Goal: Task Accomplishment & Management: Complete application form

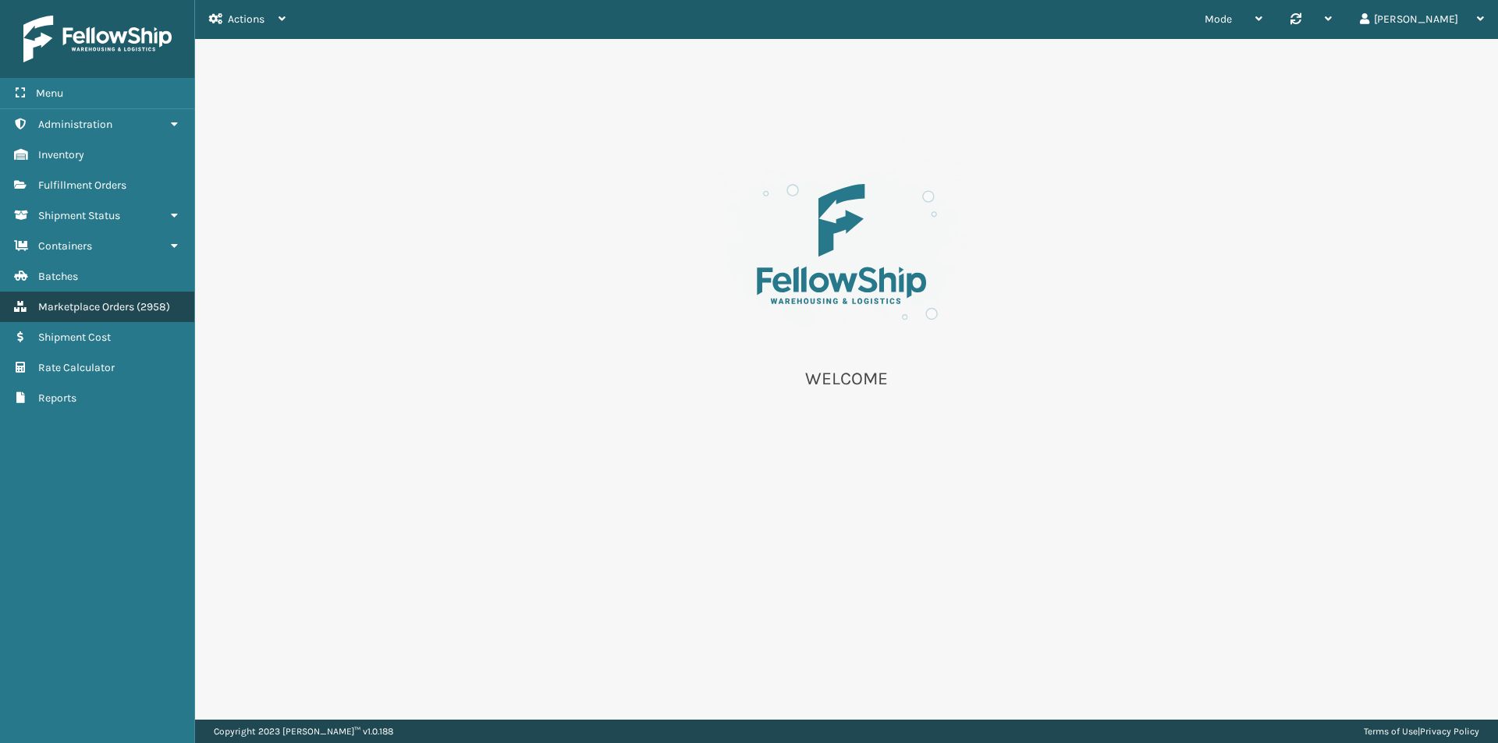
click at [99, 315] on link "Marketplace Orders ( 2958 )" at bounding box center [97, 307] width 194 height 30
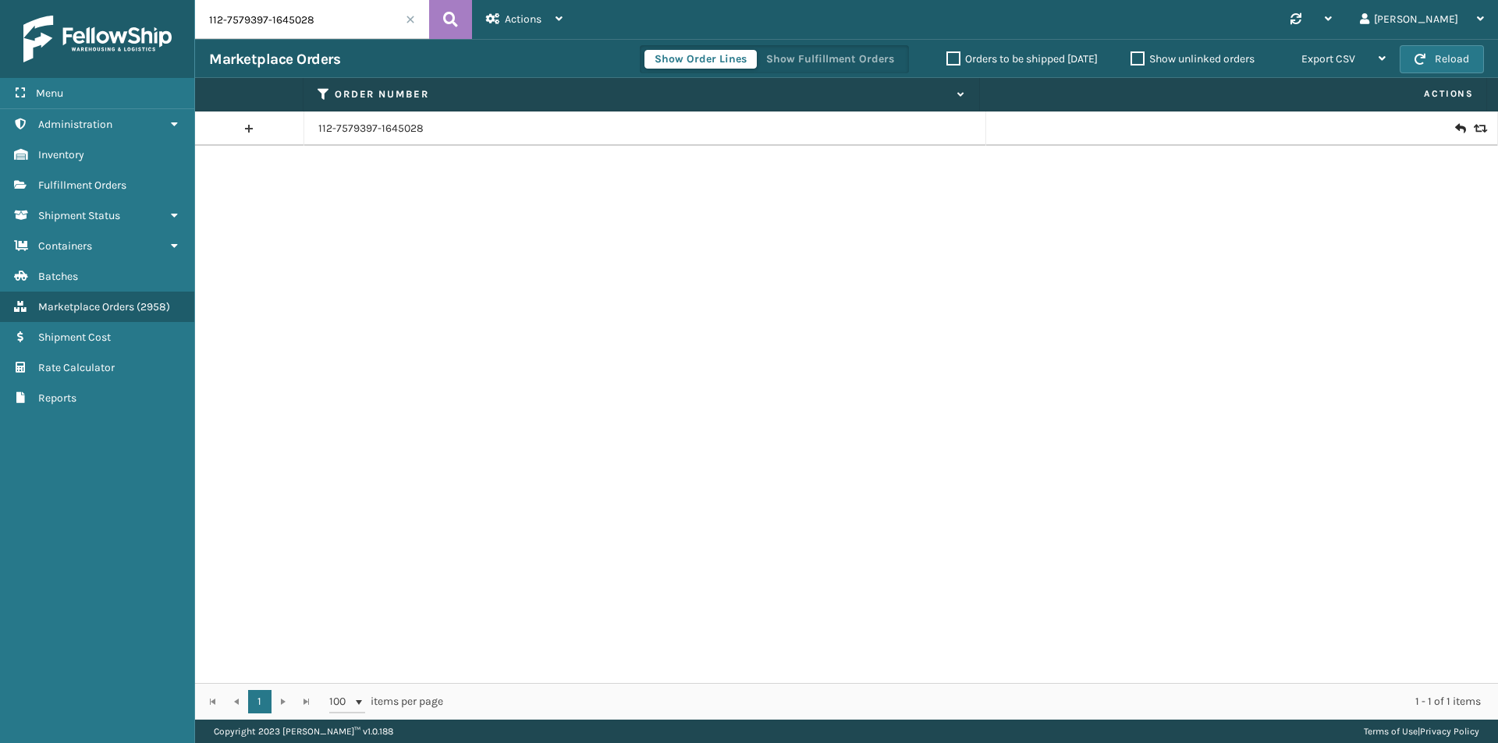
click at [1474, 131] on icon at bounding box center [1478, 128] width 9 height 11
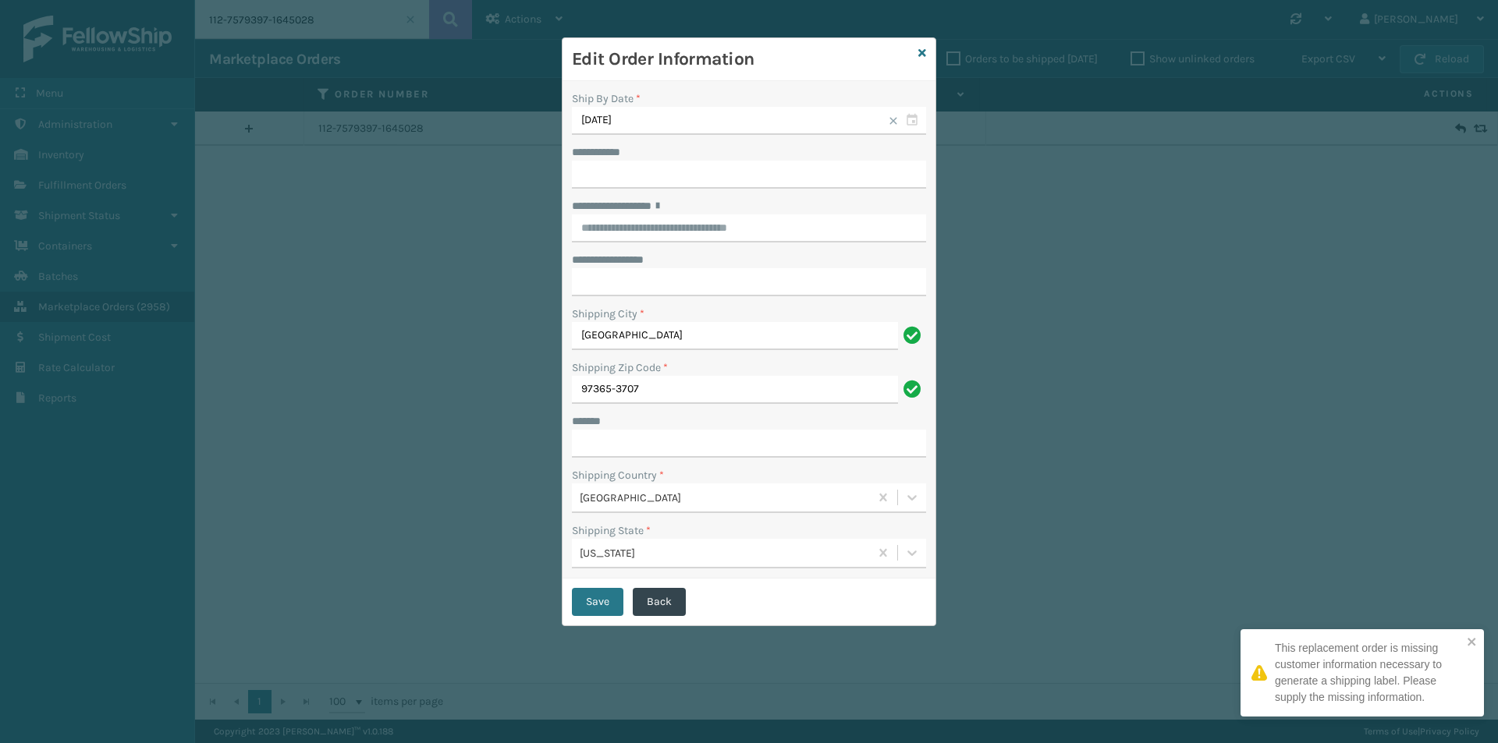
click at [928, 47] on div "Edit Order Information" at bounding box center [748, 59] width 373 height 43
click at [924, 50] on div "**********" at bounding box center [749, 331] width 374 height 589
click at [922, 51] on icon at bounding box center [922, 53] width 8 height 11
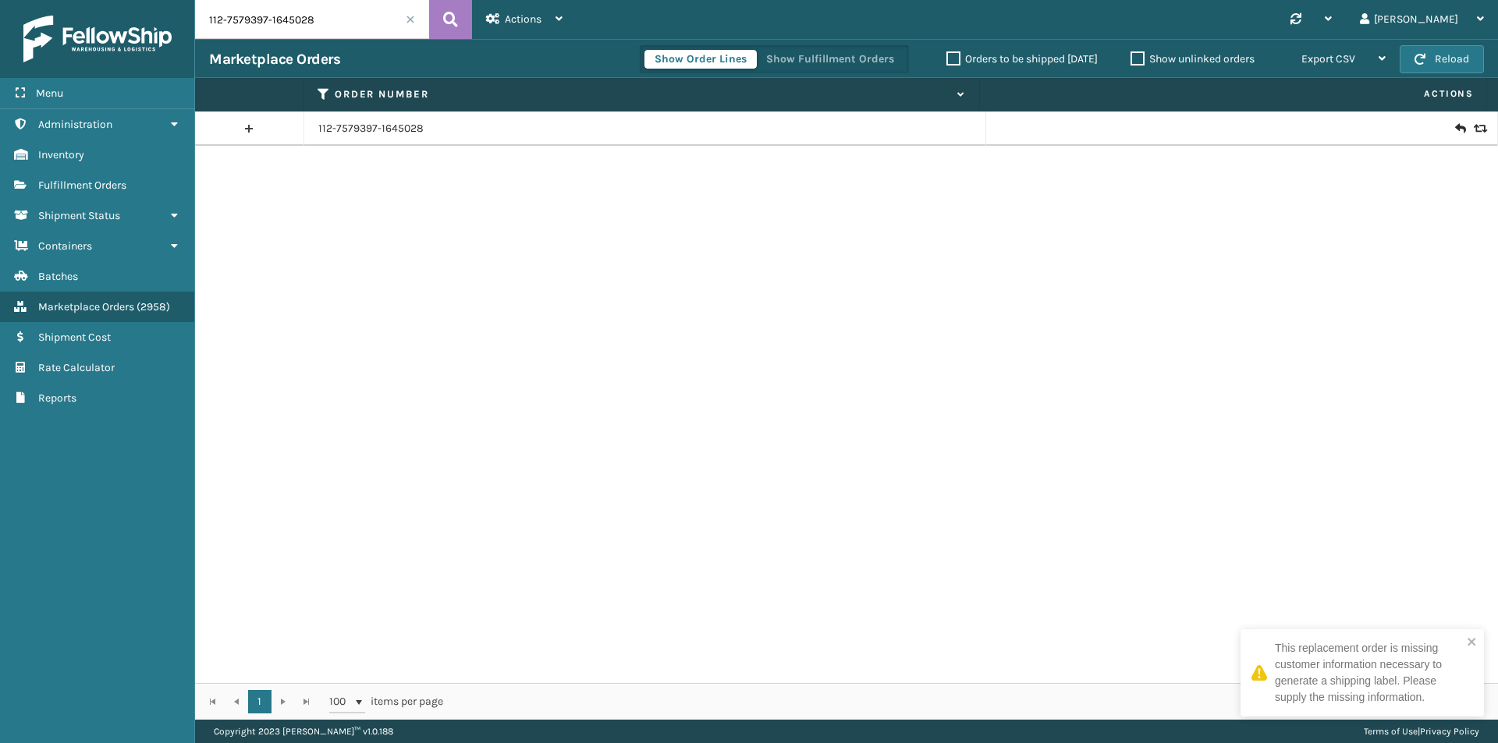
click at [329, 19] on input "112-7579397-1645028" at bounding box center [312, 19] width 234 height 39
paste input "1-6846460-846584"
click at [444, 13] on icon at bounding box center [450, 19] width 15 height 23
click at [1460, 129] on div at bounding box center [1241, 129] width 483 height 16
click at [1474, 129] on icon at bounding box center [1478, 128] width 9 height 11
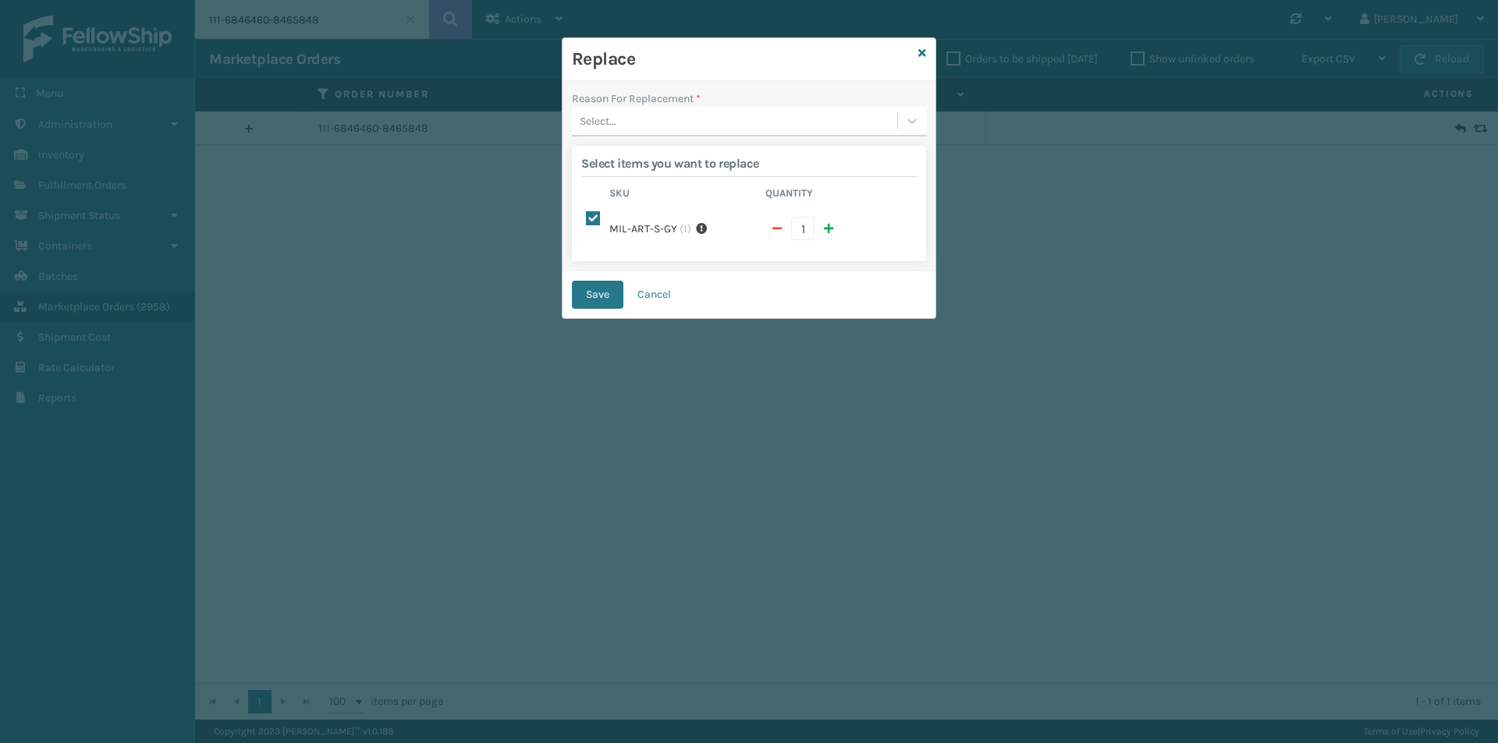
click at [688, 126] on div "Select..." at bounding box center [734, 121] width 325 height 26
click at [647, 169] on div "Arrived damaged" at bounding box center [749, 160] width 354 height 29
click at [611, 289] on button "Save" at bounding box center [597, 295] width 51 height 28
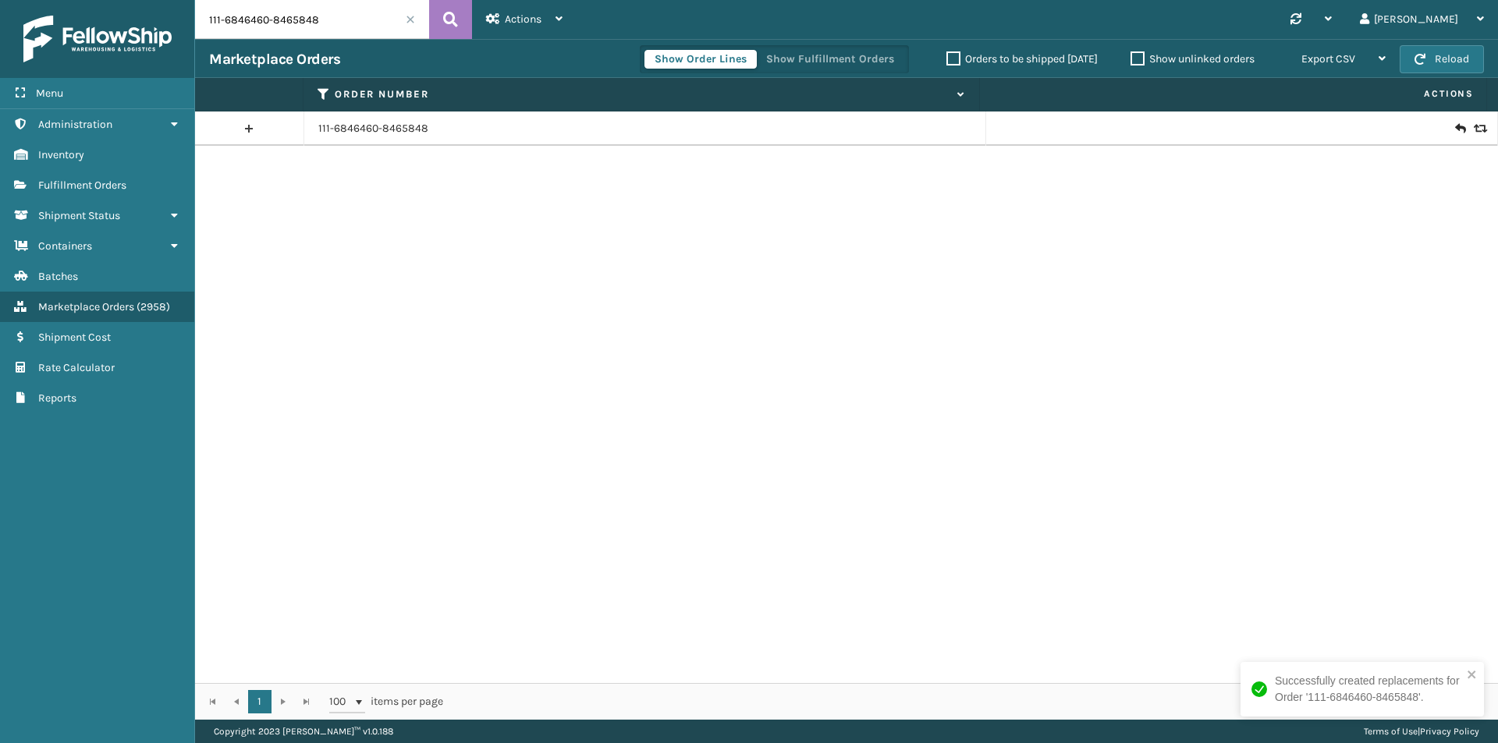
click at [329, 42] on div "Marketplace Orders Show Order Lines Show Fulfillment Orders Orders to be shippe…" at bounding box center [846, 58] width 1303 height 39
click at [329, 29] on input "111-6846460-8465848" at bounding box center [312, 19] width 234 height 39
paste input "2-4631963-4140250"
type input "112-4631963-4140250"
click at [484, 15] on div "Actions New Import Orders Settings Remove All Filters Link Order Lines" at bounding box center [524, 19] width 105 height 39
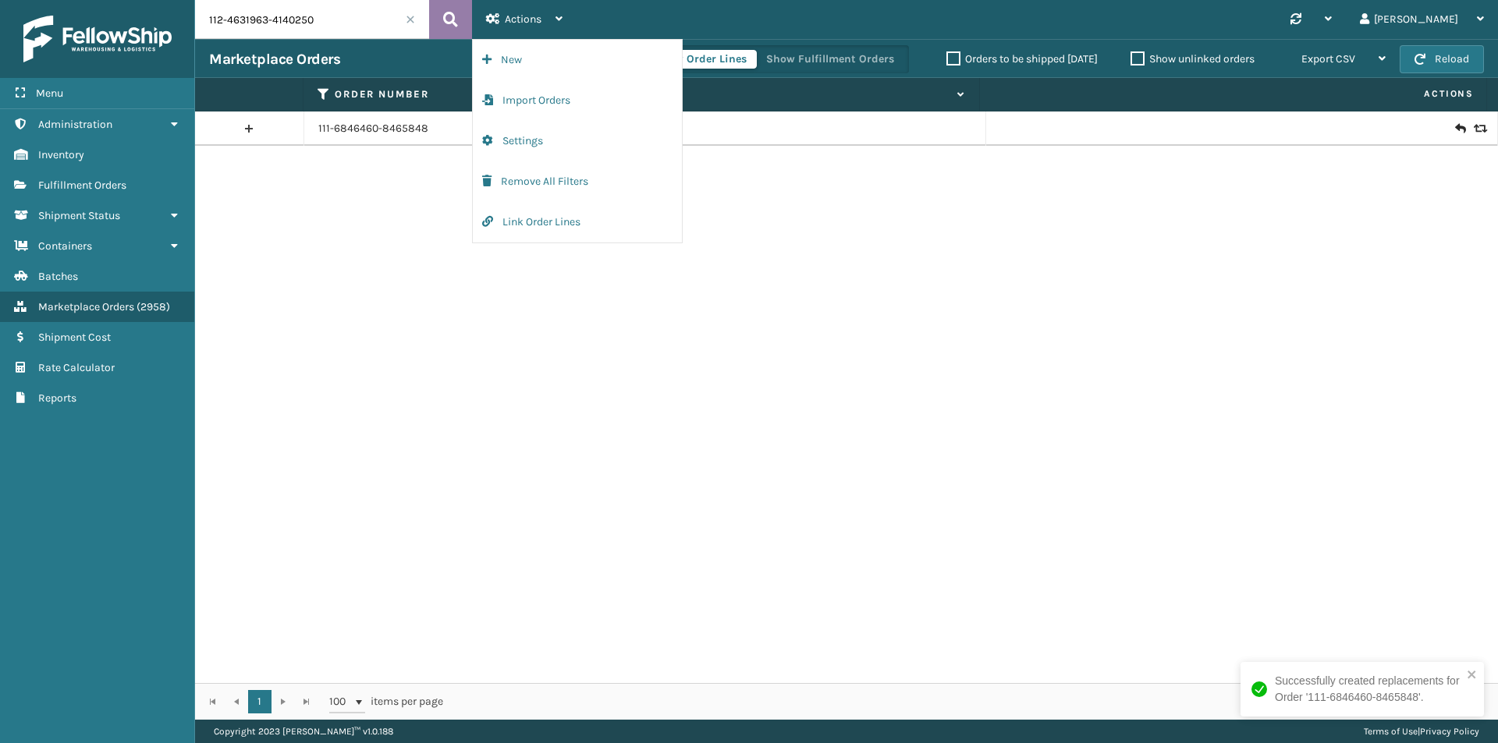
click at [456, 20] on icon at bounding box center [450, 19] width 15 height 23
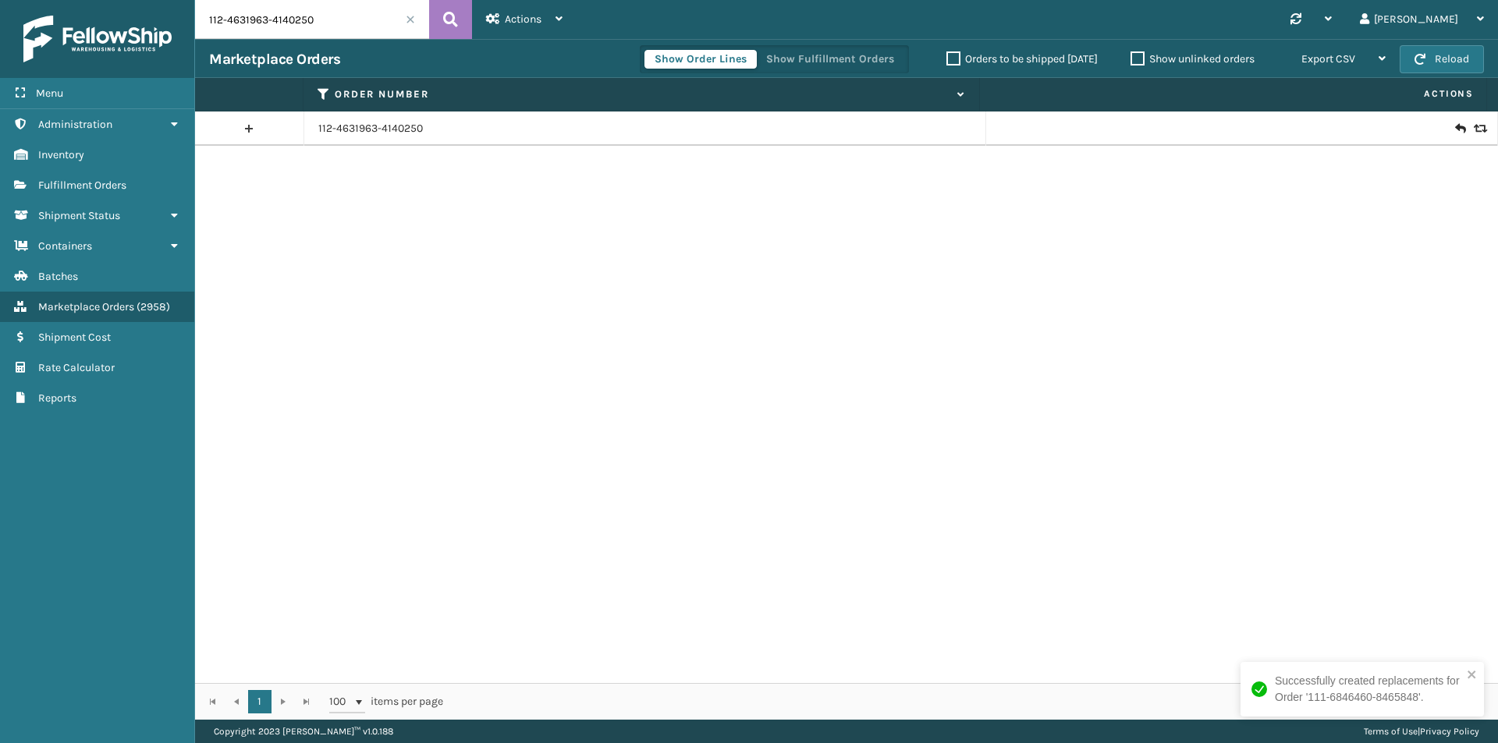
click at [1455, 129] on icon at bounding box center [1459, 129] width 9 height 16
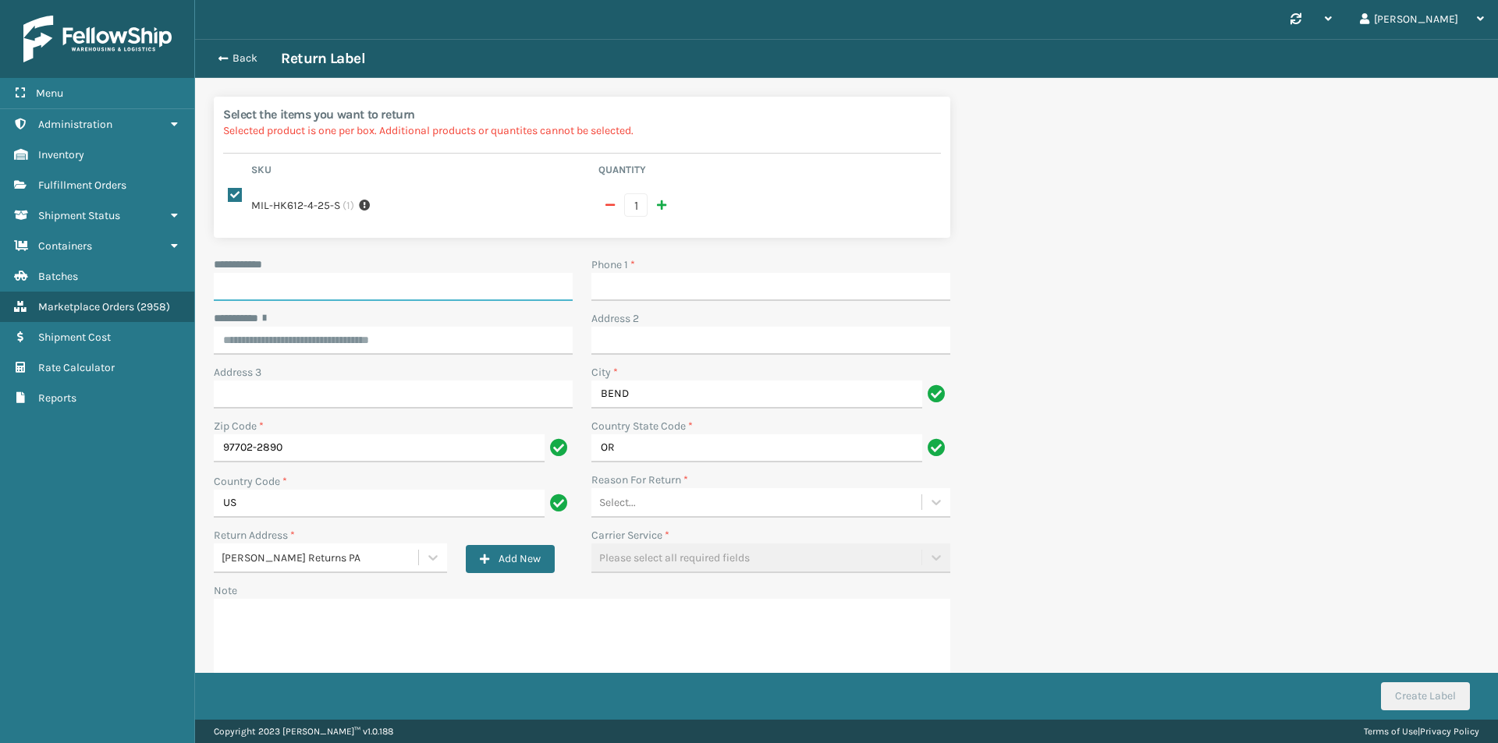
click at [353, 275] on input "**********" at bounding box center [393, 287] width 359 height 28
paste input "**********"
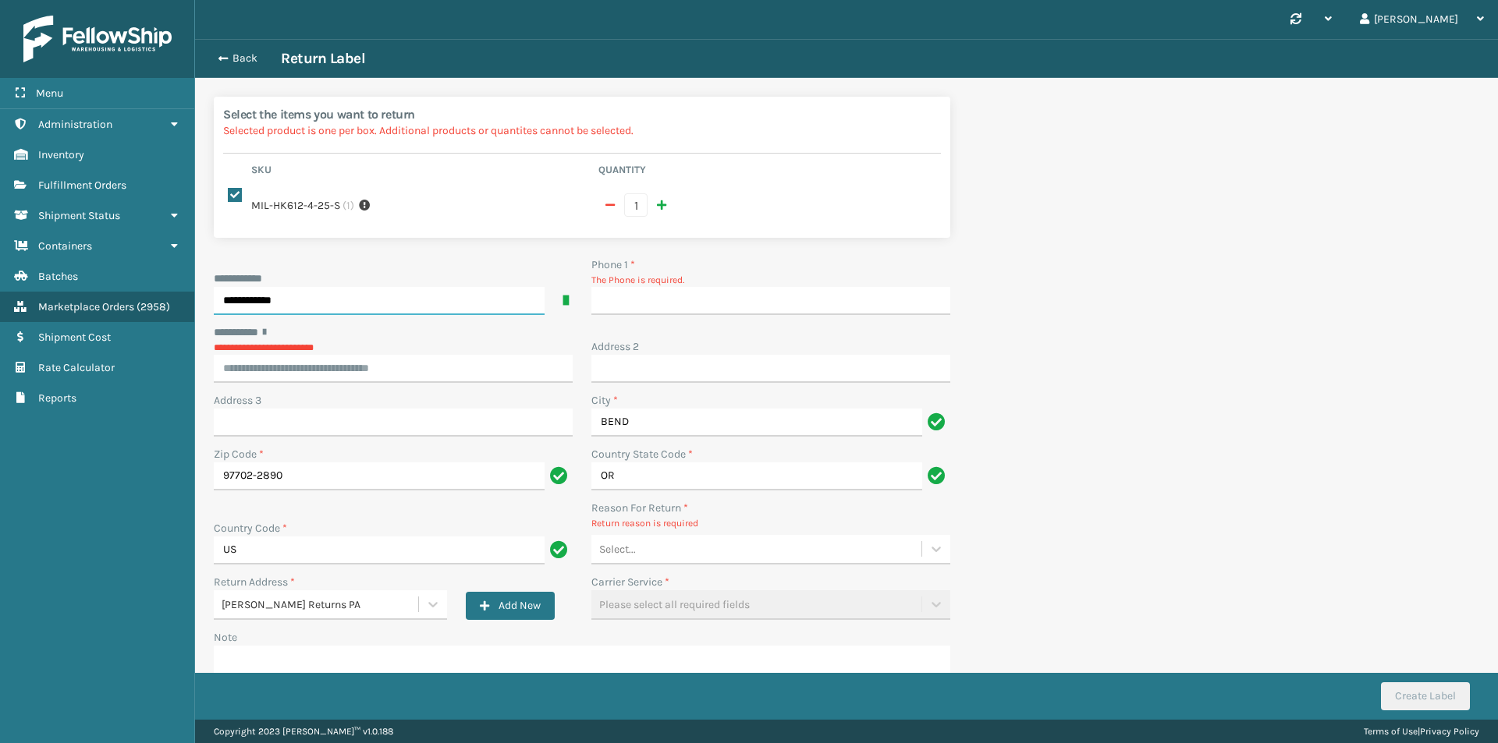
type input "**********"
click at [727, 306] on input "Phone 1 *" at bounding box center [770, 301] width 359 height 28
type input "9999999999"
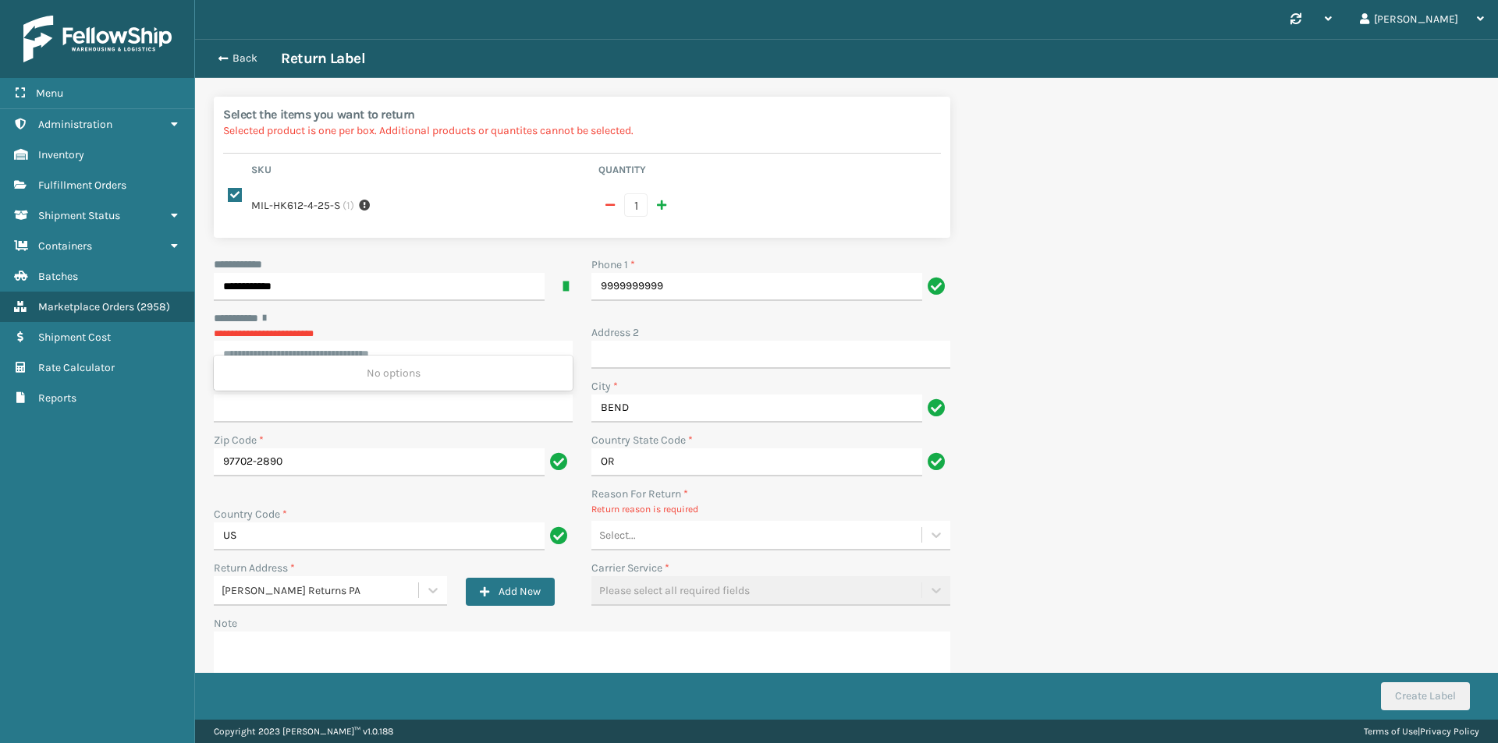
click at [364, 349] on input "********* *" at bounding box center [393, 355] width 359 height 28
paste input "**********"
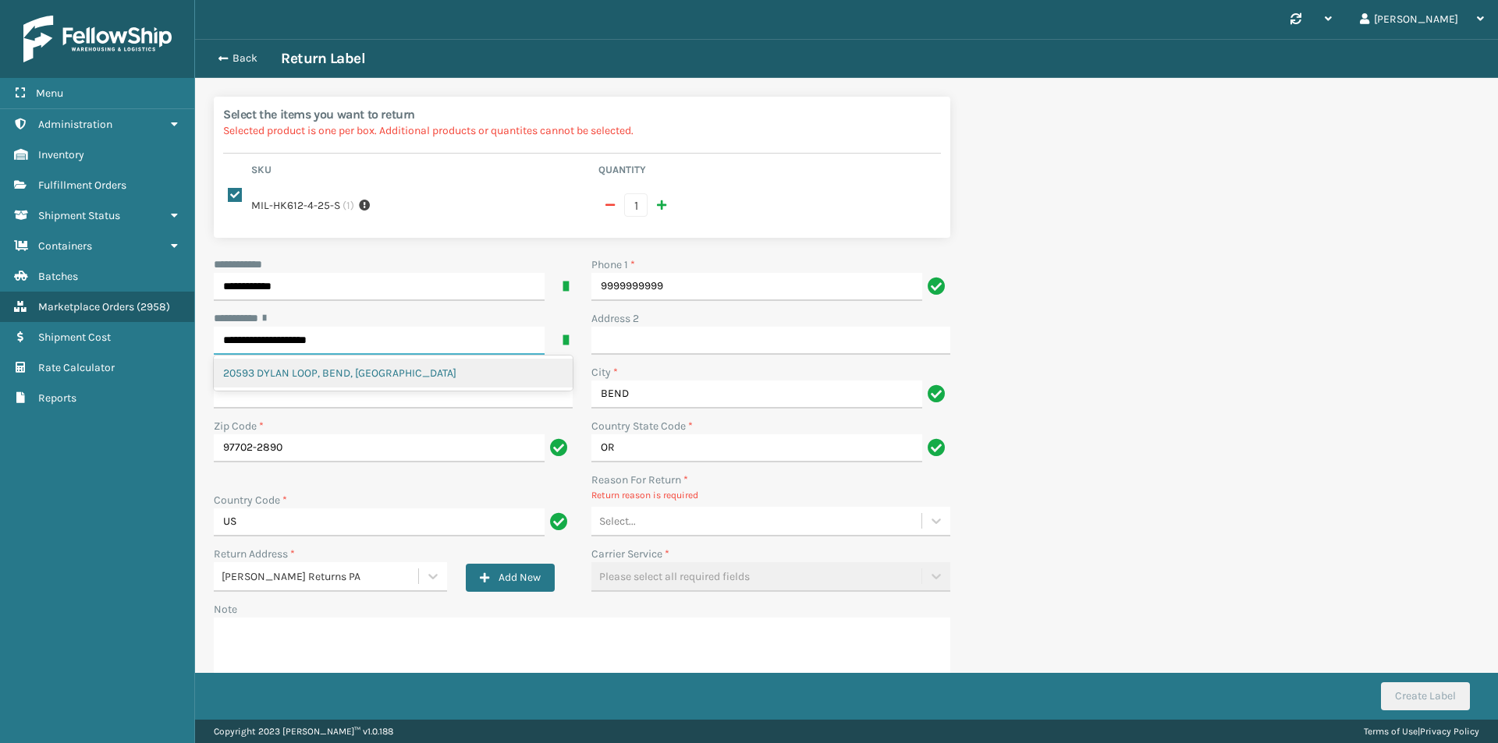
click at [410, 366] on div "20593 DYLAN LOOP, BEND, [GEOGRAPHIC_DATA]" at bounding box center [393, 373] width 359 height 29
type input "**********"
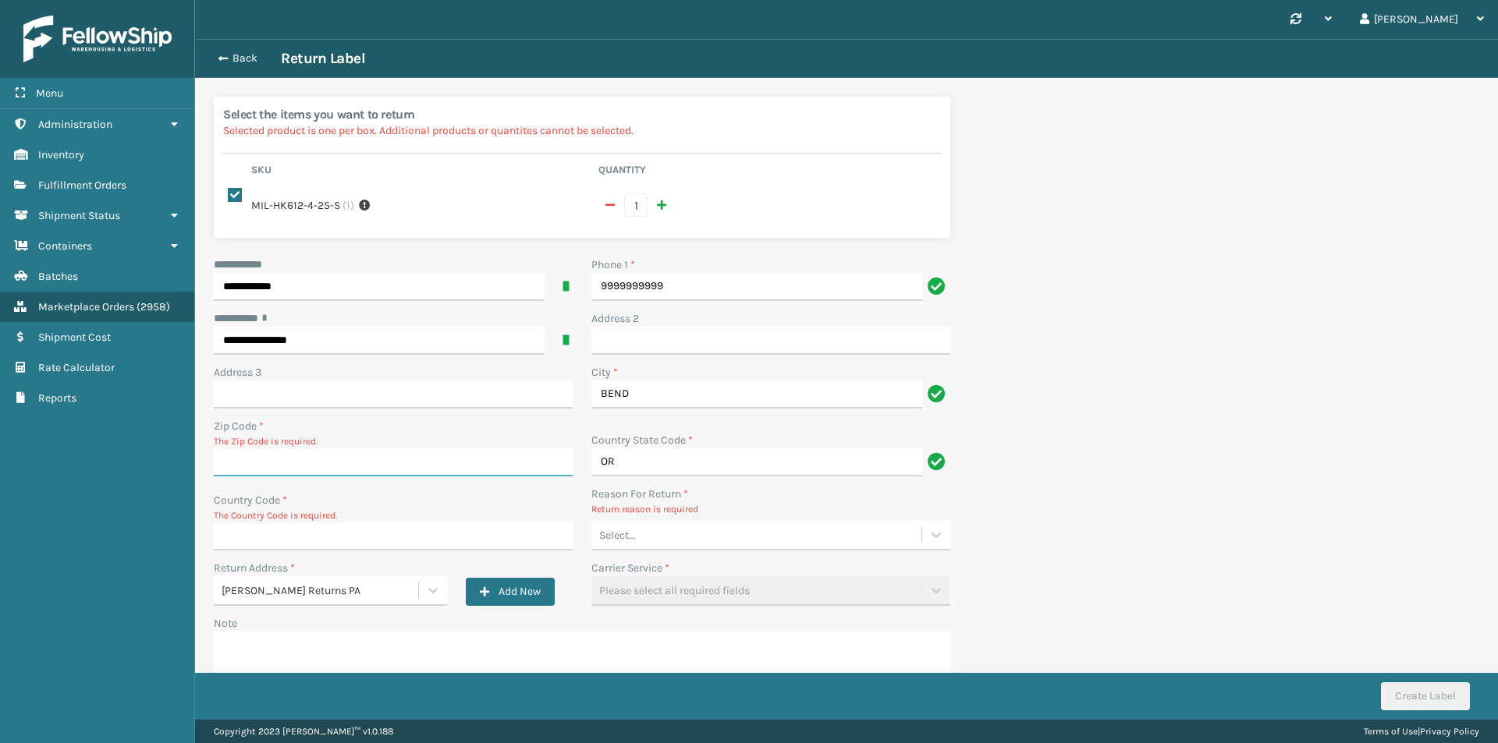
drag, startPoint x: 419, startPoint y: 469, endPoint x: 411, endPoint y: 475, distance: 10.0
click at [419, 469] on input "Zip Code *" at bounding box center [393, 463] width 359 height 28
paste input "97702"
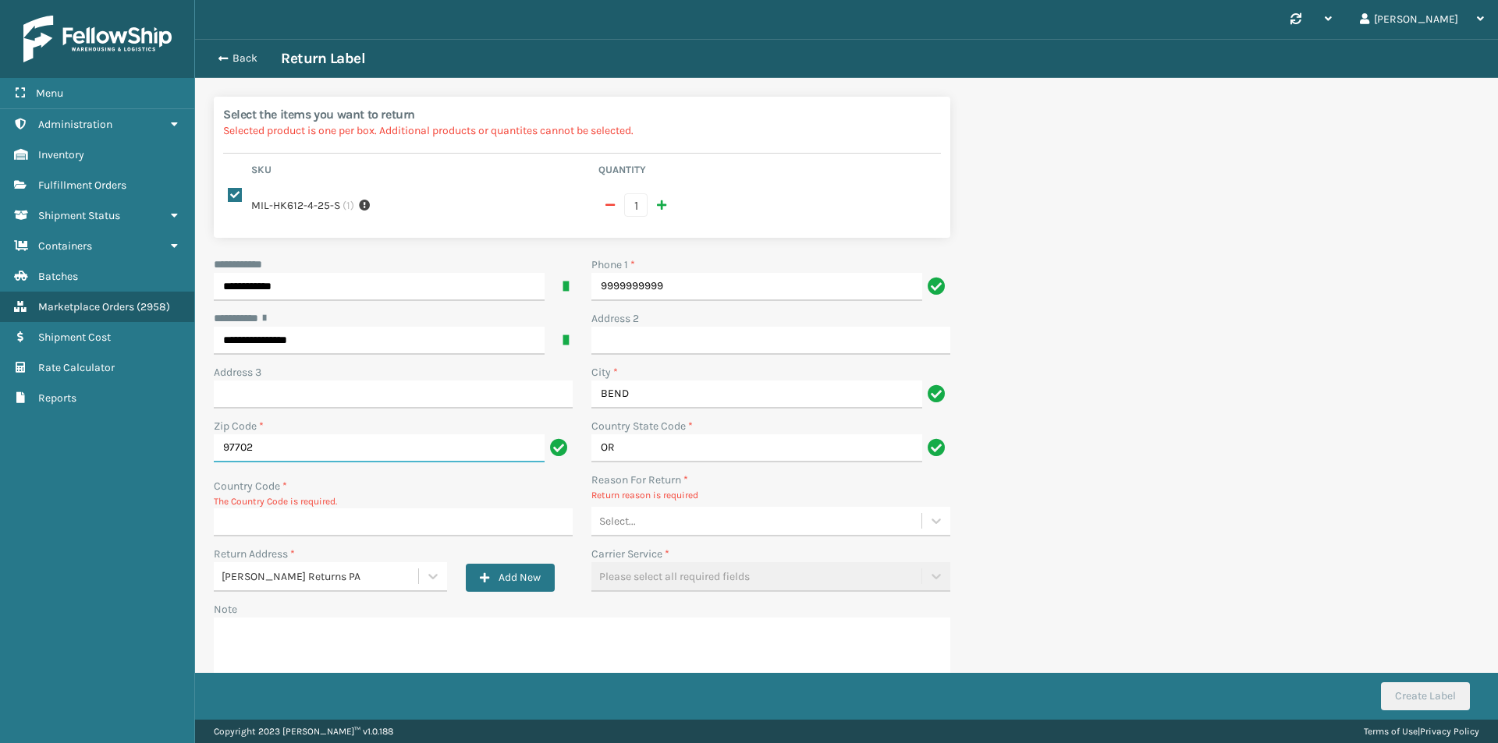
type input "97702"
click at [291, 537] on div "Country Code * The Country Code is required." at bounding box center [393, 512] width 378 height 68
click at [291, 529] on input "Country Code *" at bounding box center [393, 523] width 359 height 28
type input "US"
click at [716, 530] on div "Select..." at bounding box center [756, 522] width 330 height 26
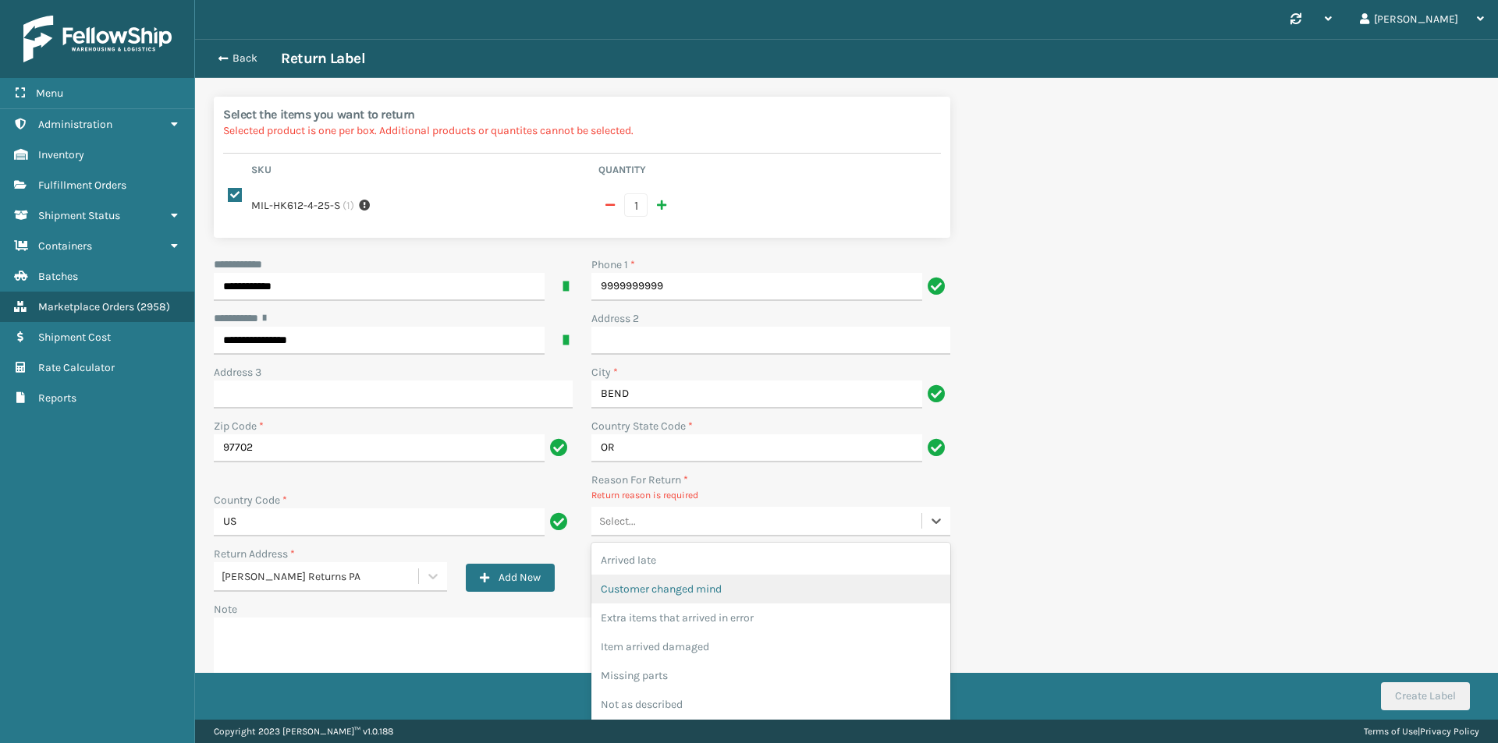
click at [721, 580] on div "Customer changed mind" at bounding box center [770, 589] width 359 height 29
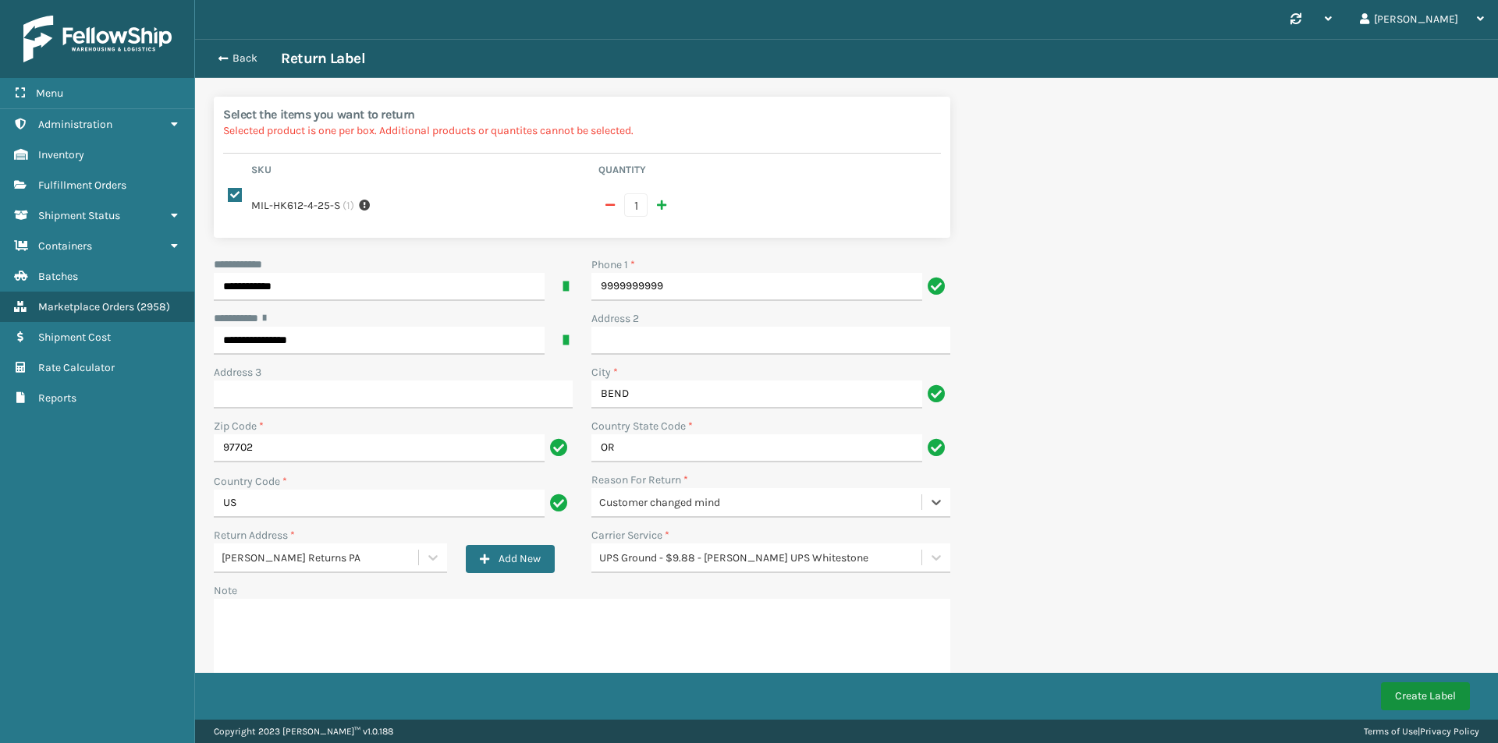
click at [1416, 697] on button "Create Label" at bounding box center [1425, 697] width 89 height 28
